Goal: Check status: Check status

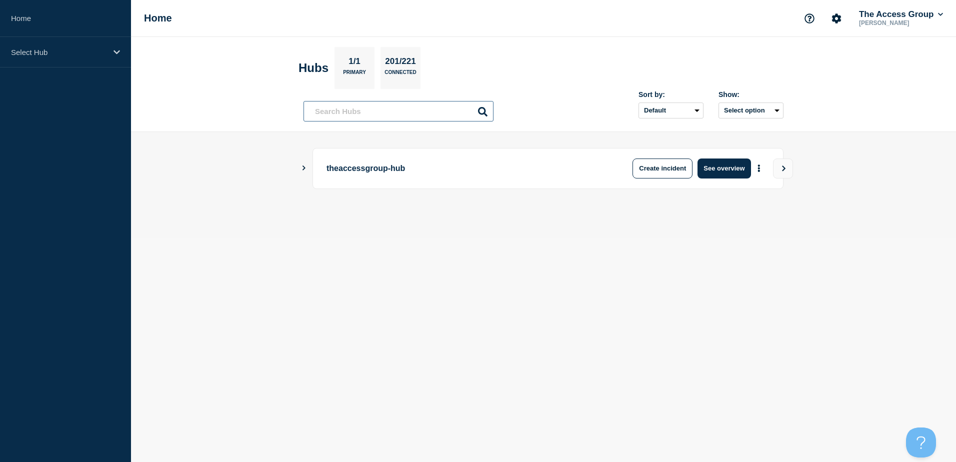
click at [385, 116] on input "text" at bounding box center [399, 111] width 190 height 21
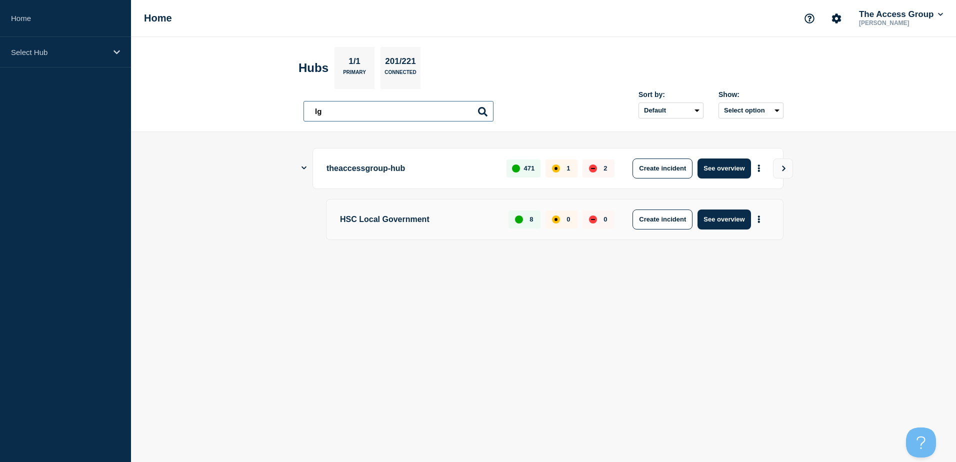
drag, startPoint x: 412, startPoint y: 109, endPoint x: 340, endPoint y: 111, distance: 72.6
click at [340, 111] on input "lg" at bounding box center [399, 111] width 190 height 21
type input "lg"
click at [742, 215] on button "See overview" at bounding box center [724, 220] width 53 height 20
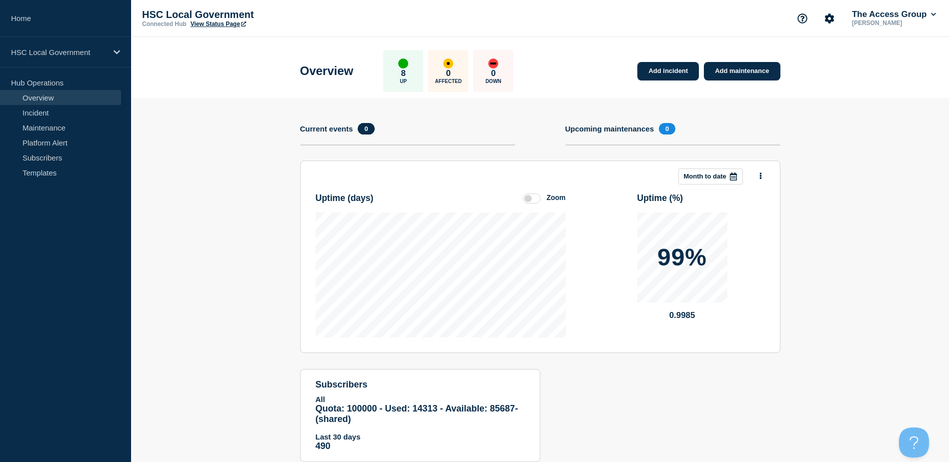
click at [230, 23] on link "View Status Page" at bounding box center [219, 24] width 56 height 7
